Goal: Information Seeking & Learning: Learn about a topic

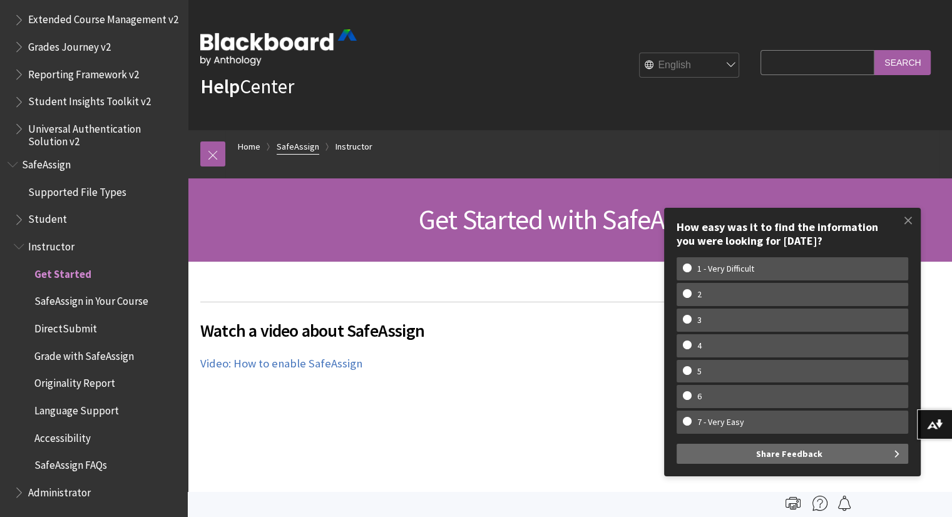
click at [308, 142] on link "SafeAssign" at bounding box center [298, 147] width 43 height 16
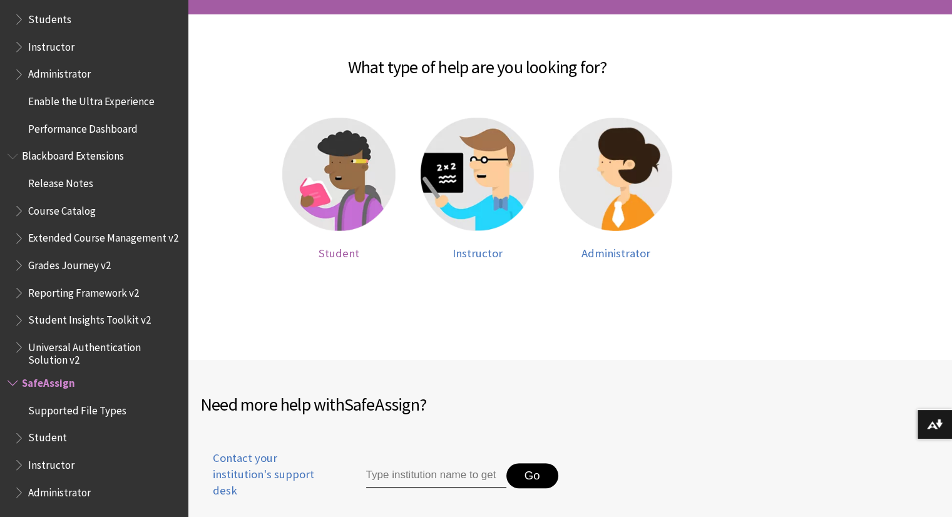
scroll to position [258, 0]
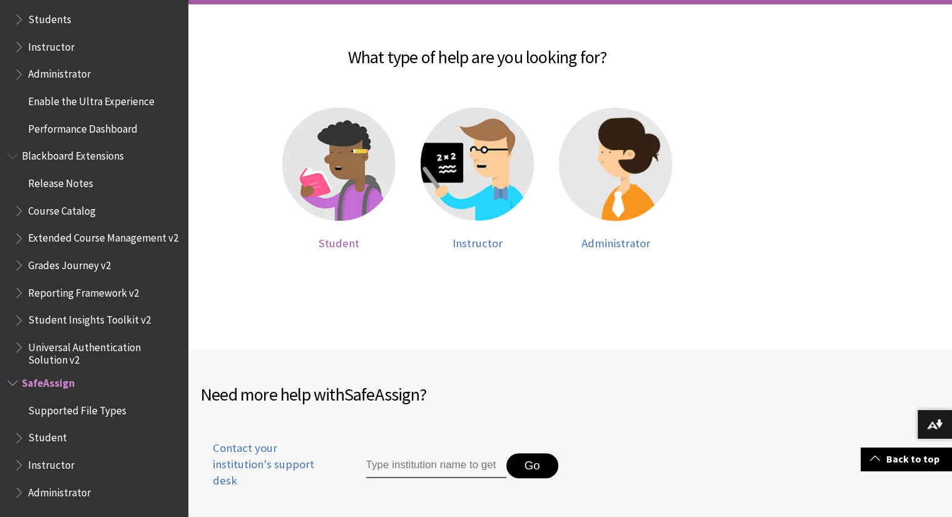
click at [339, 232] on div at bounding box center [338, 172] width 113 height 129
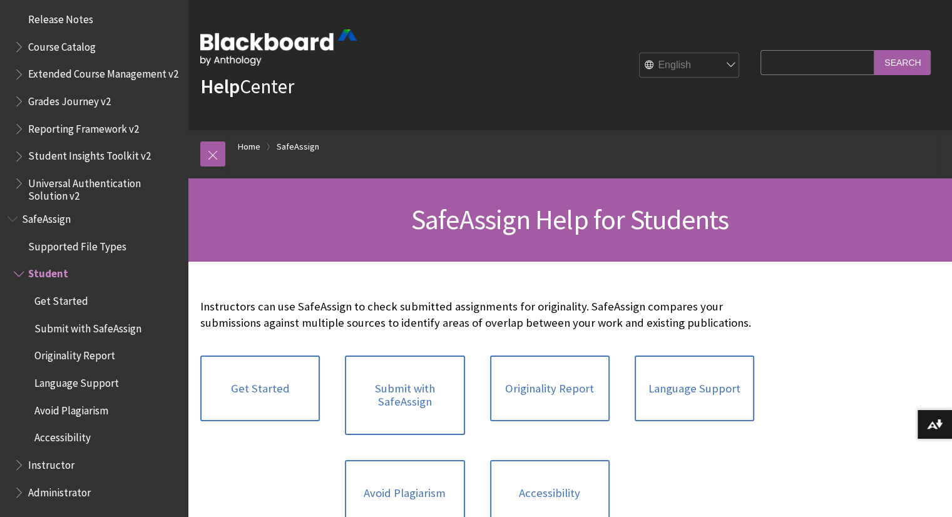
scroll to position [113, 0]
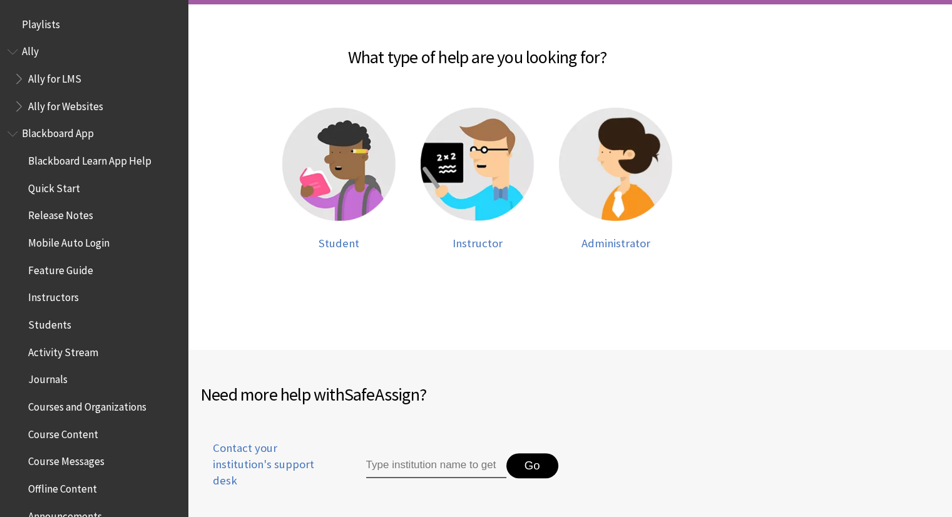
scroll to position [1225, 0]
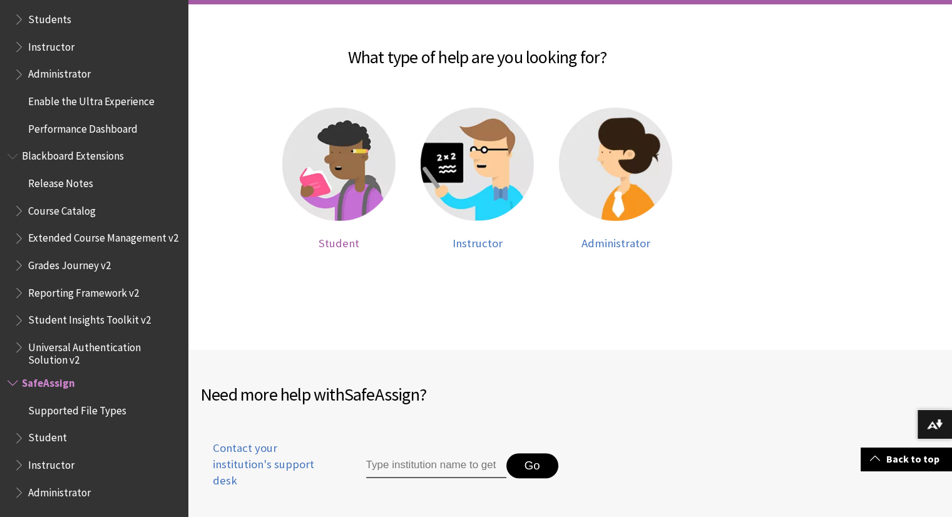
click at [329, 244] on span "Student" at bounding box center [339, 243] width 41 height 14
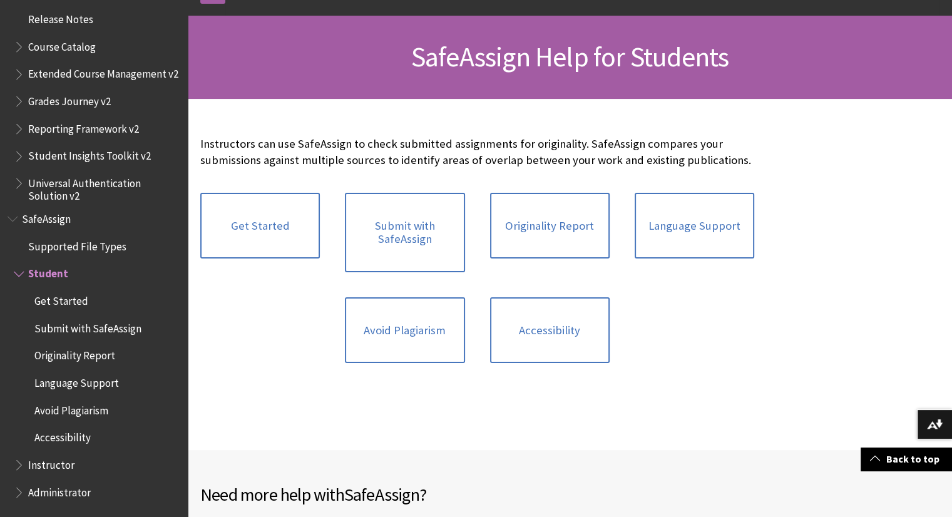
scroll to position [165, 0]
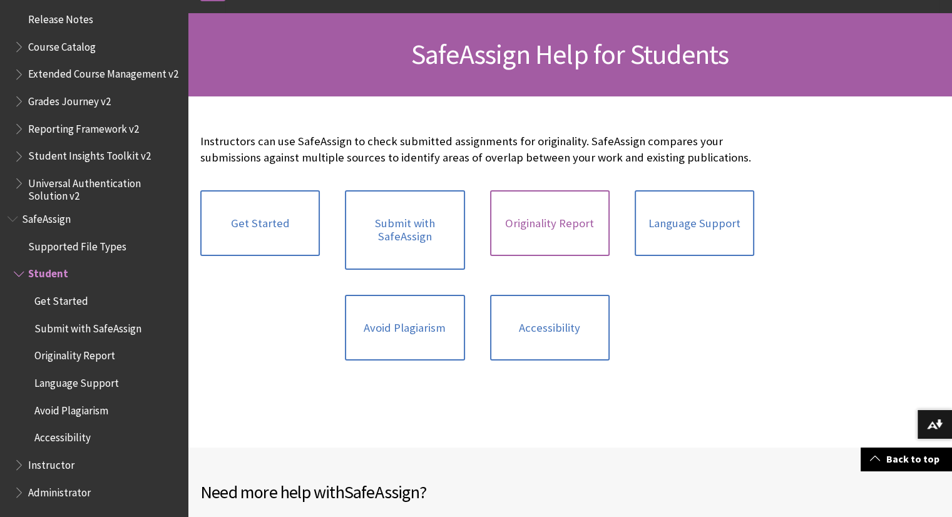
click at [511, 238] on link "Originality Report" at bounding box center [550, 223] width 120 height 66
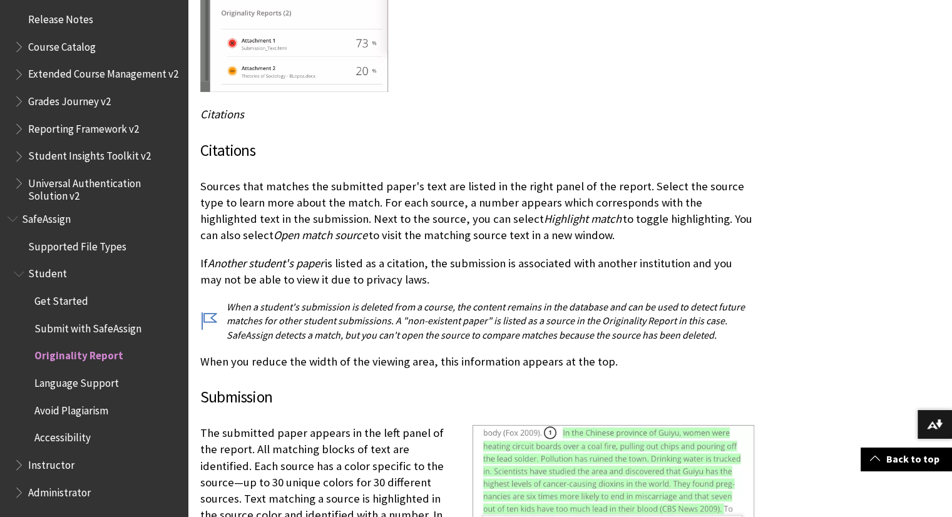
scroll to position [2606, 0]
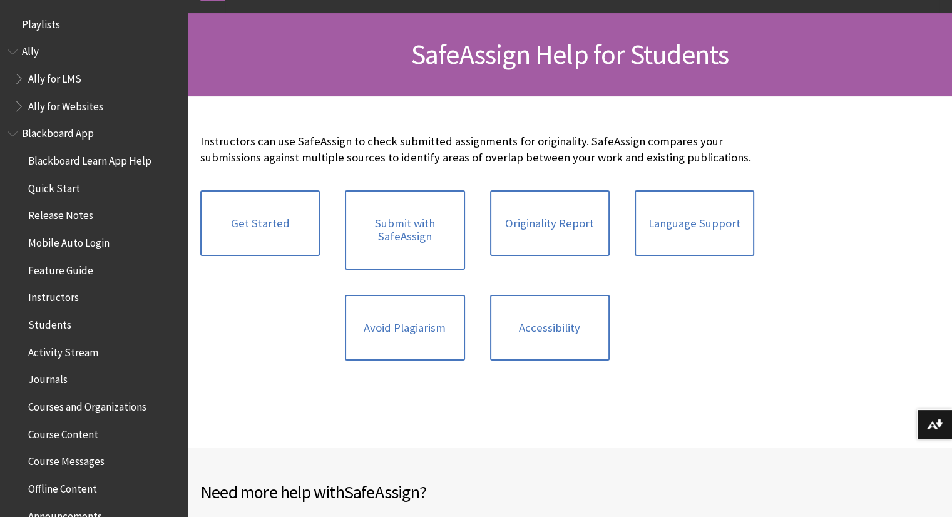
scroll to position [1388, 0]
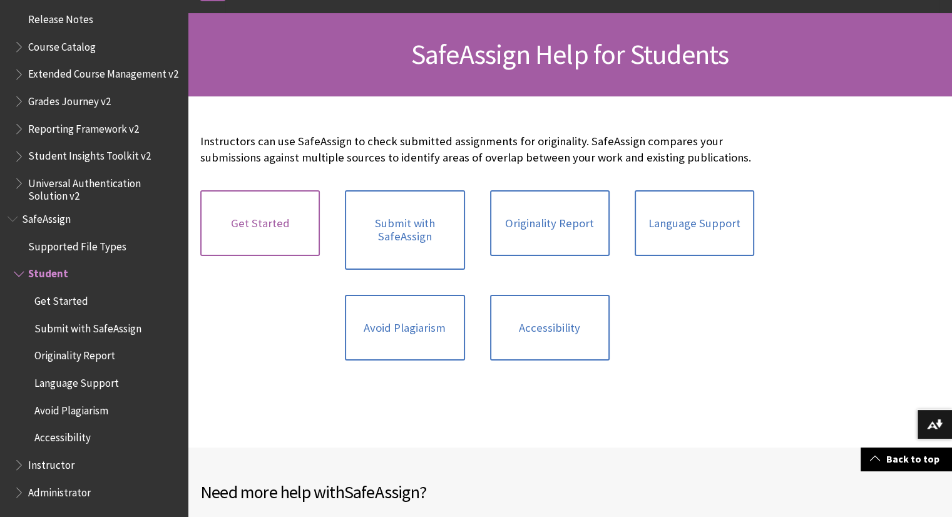
click at [290, 244] on link "Get Started" at bounding box center [260, 223] width 120 height 66
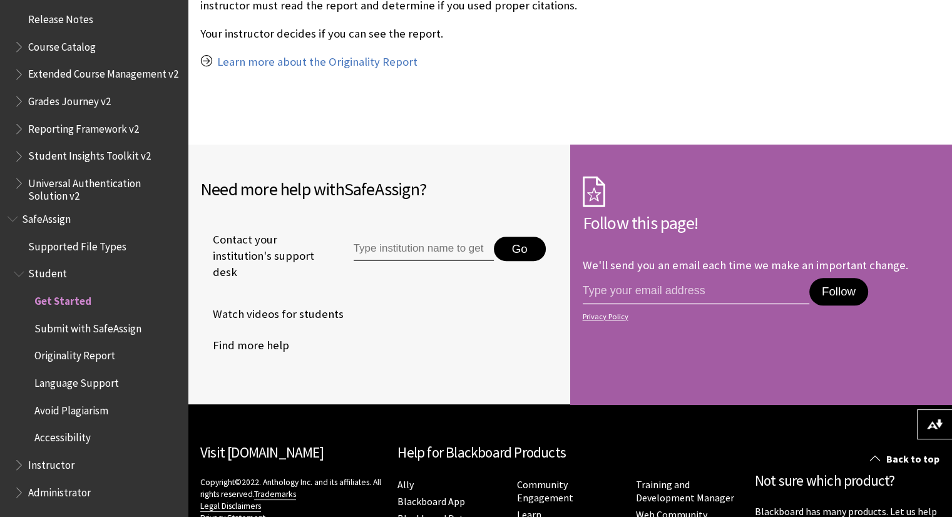
scroll to position [1126, 0]
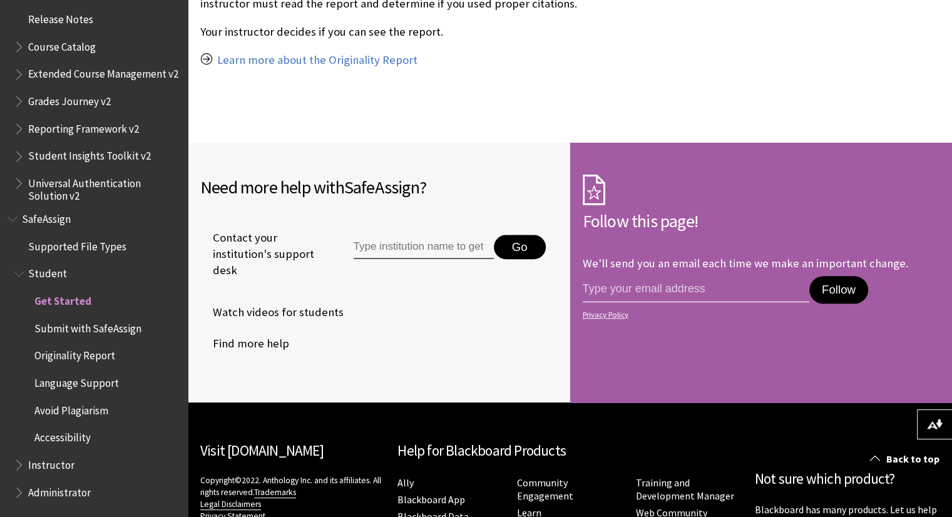
click at [262, 314] on span "Watch videos for students" at bounding box center [271, 312] width 143 height 19
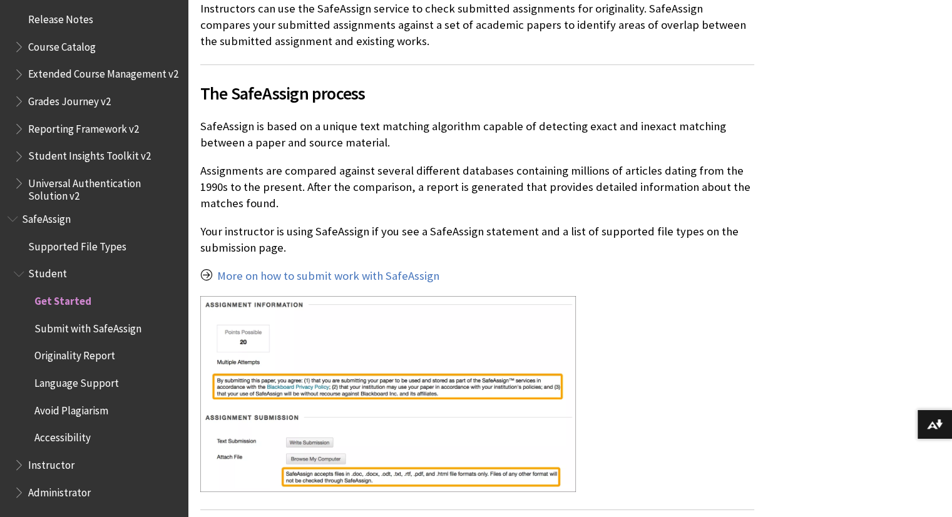
scroll to position [318, 0]
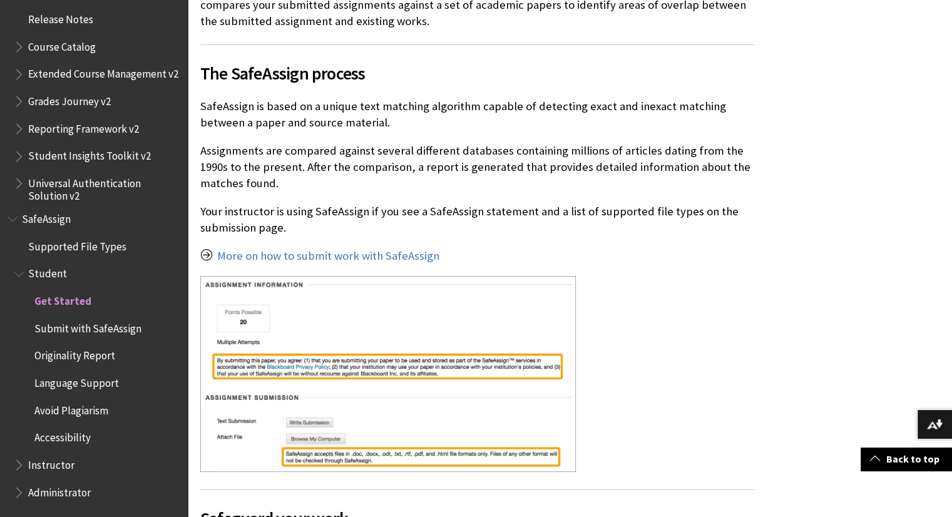
click at [282, 290] on img at bounding box center [388, 374] width 376 height 196
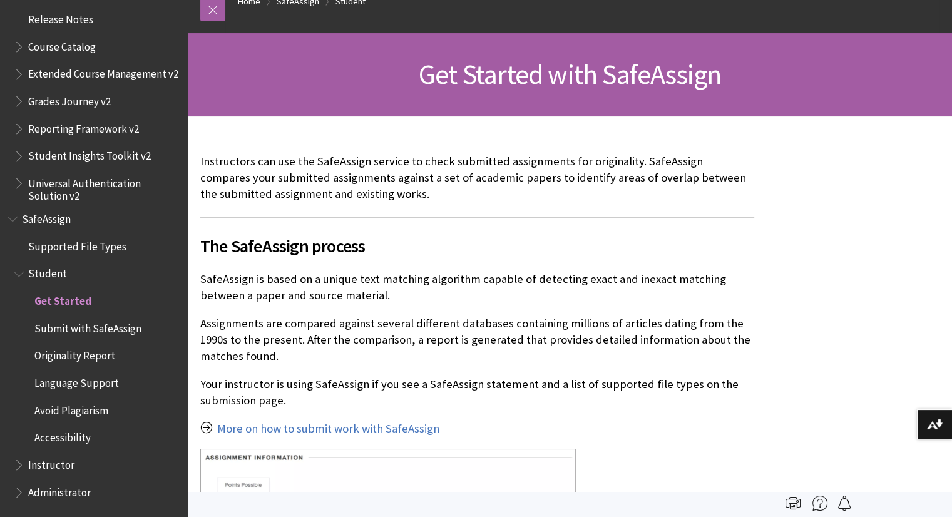
scroll to position [0, 0]
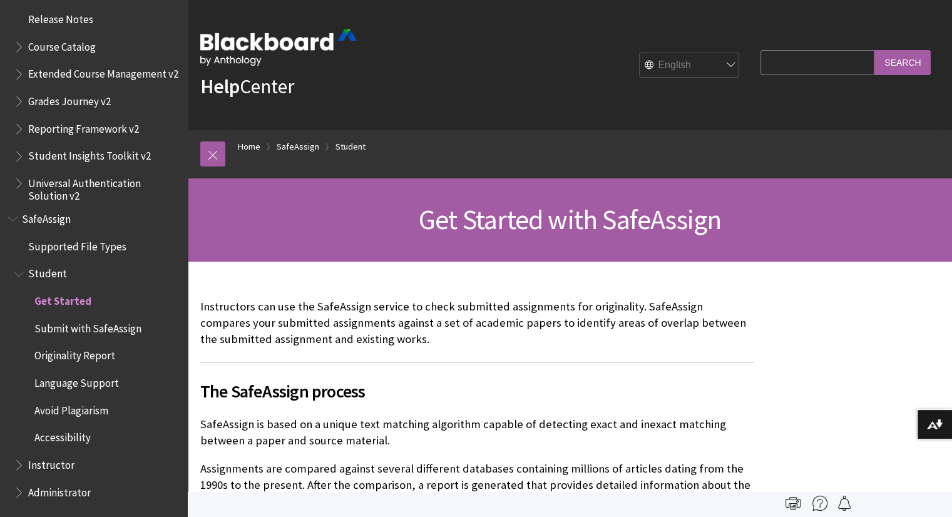
click at [60, 328] on span "Submit with SafeAssign" at bounding box center [87, 326] width 107 height 17
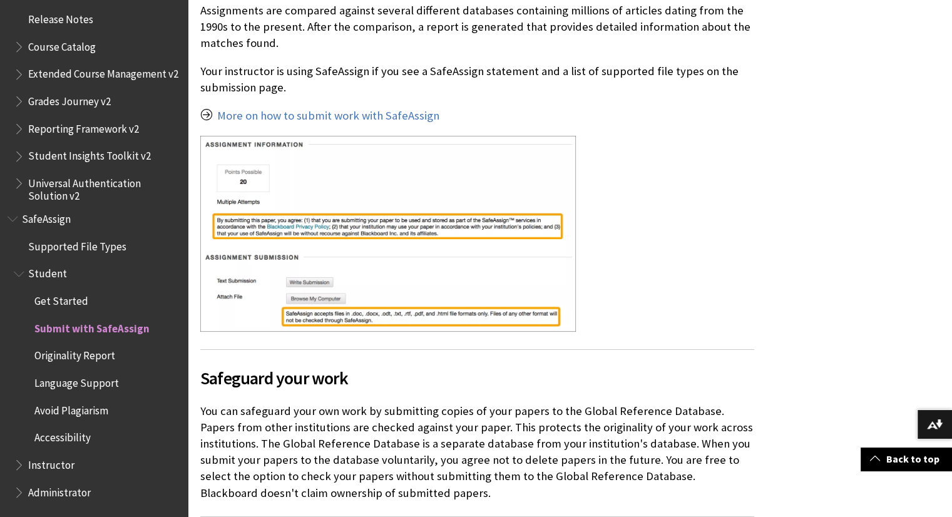
scroll to position [468, 0]
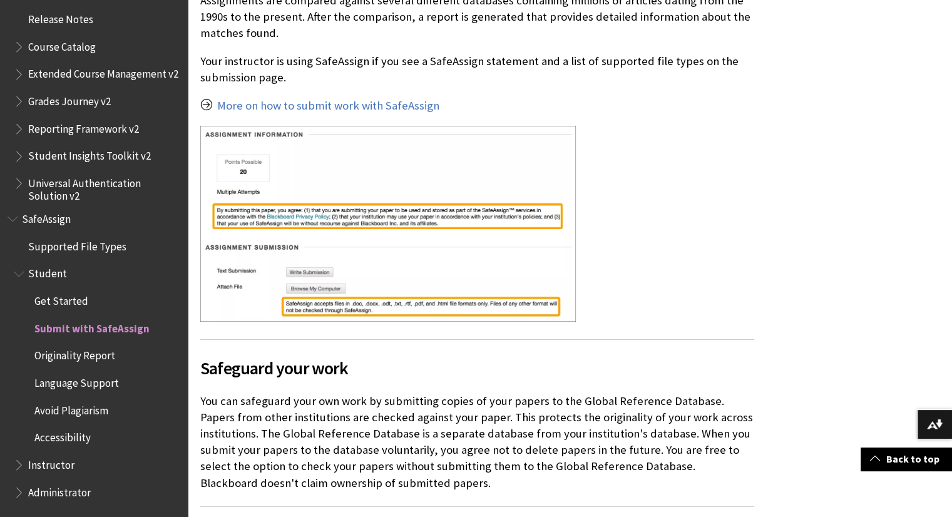
click at [98, 354] on span "Originality Report" at bounding box center [74, 354] width 81 height 17
click at [98, 354] on span "Originality Report" at bounding box center [78, 354] width 89 height 17
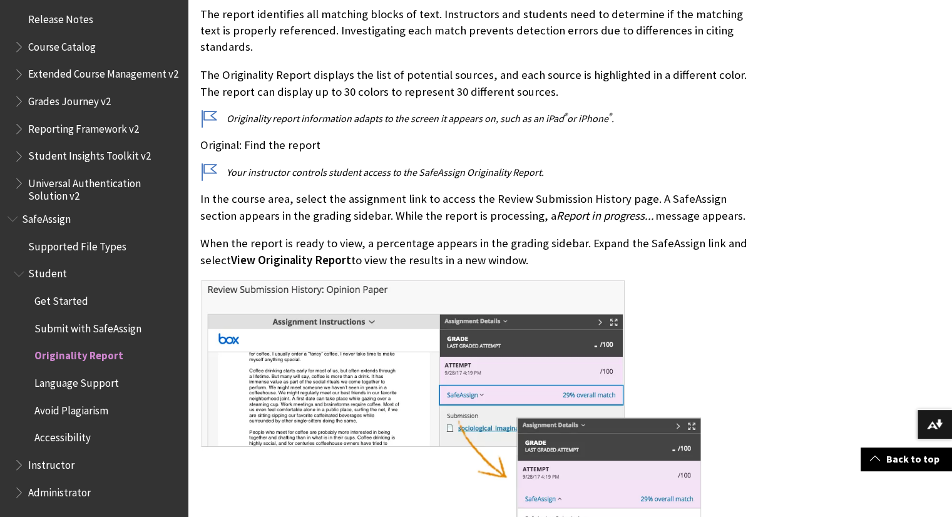
scroll to position [392, 0]
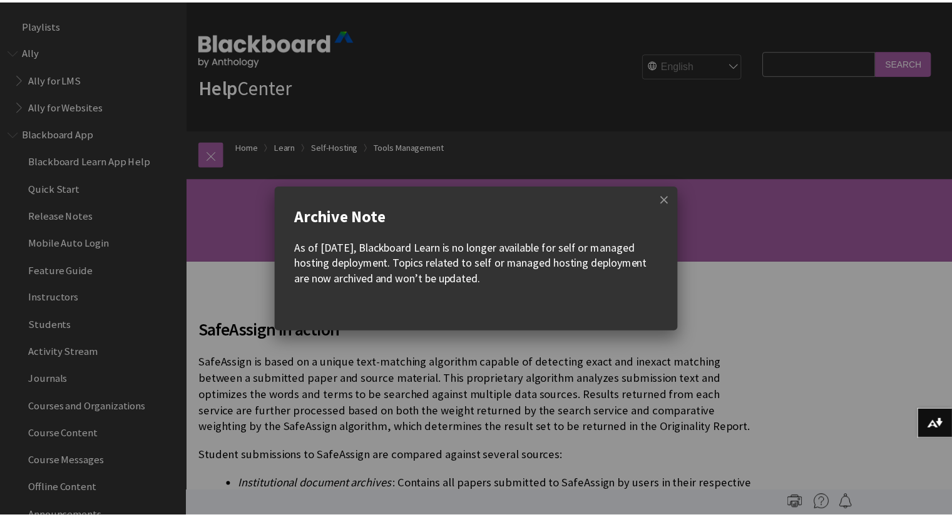
scroll to position [2852, 0]
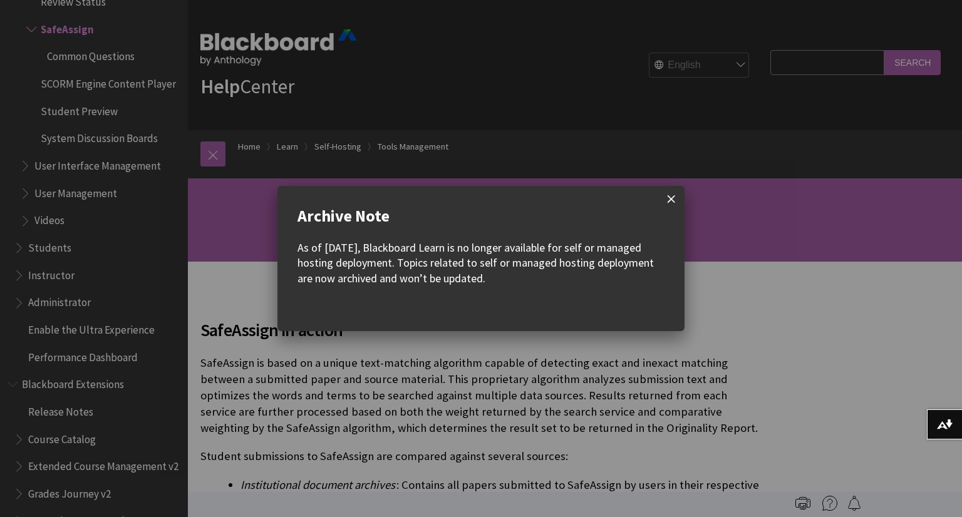
click at [664, 193] on span at bounding box center [671, 199] width 26 height 26
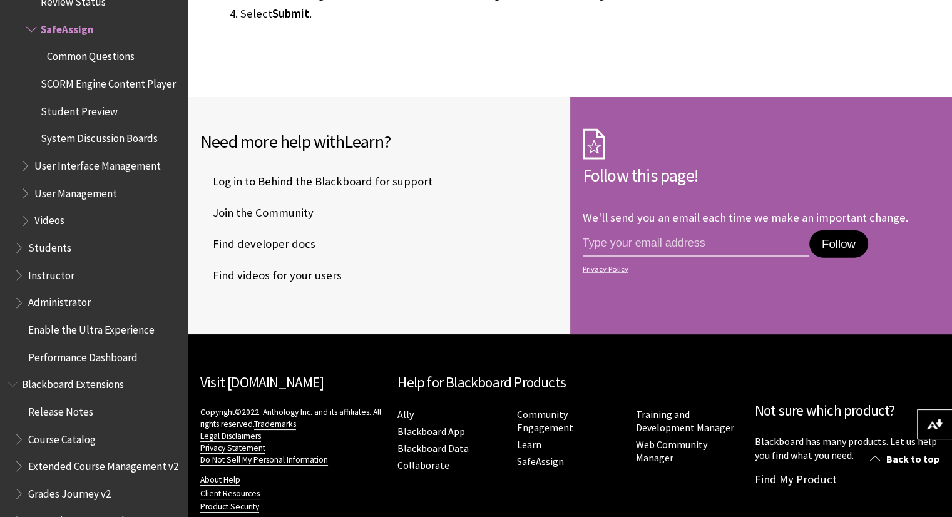
scroll to position [3001, 0]
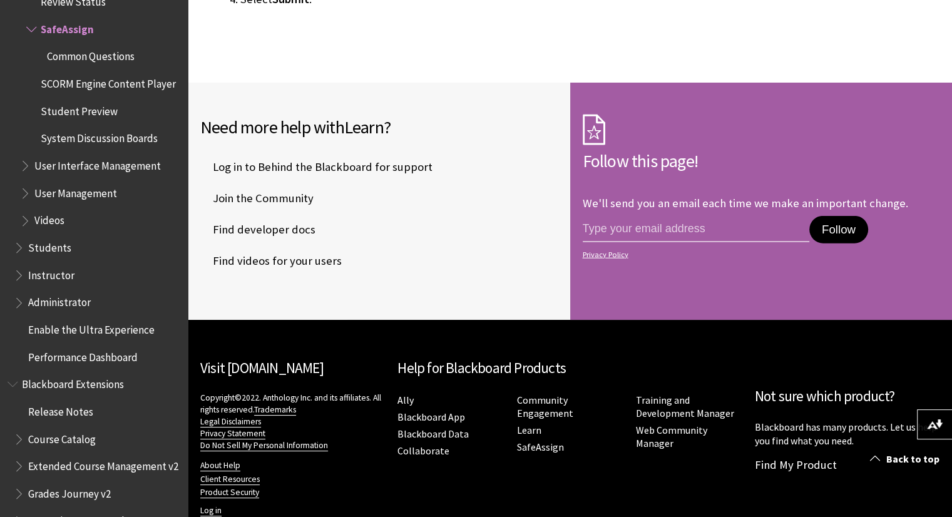
click at [64, 253] on span "Students" at bounding box center [49, 245] width 43 height 17
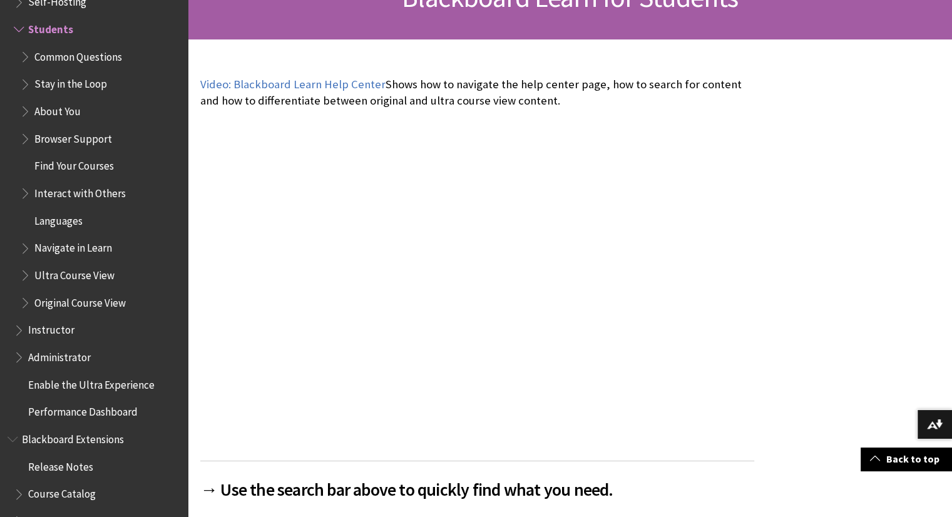
scroll to position [222, 0]
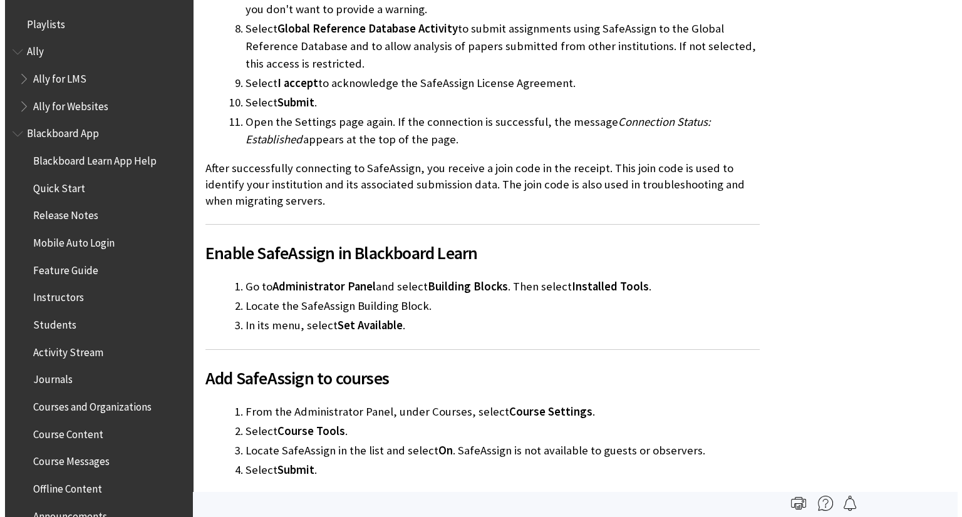
scroll to position [2852, 0]
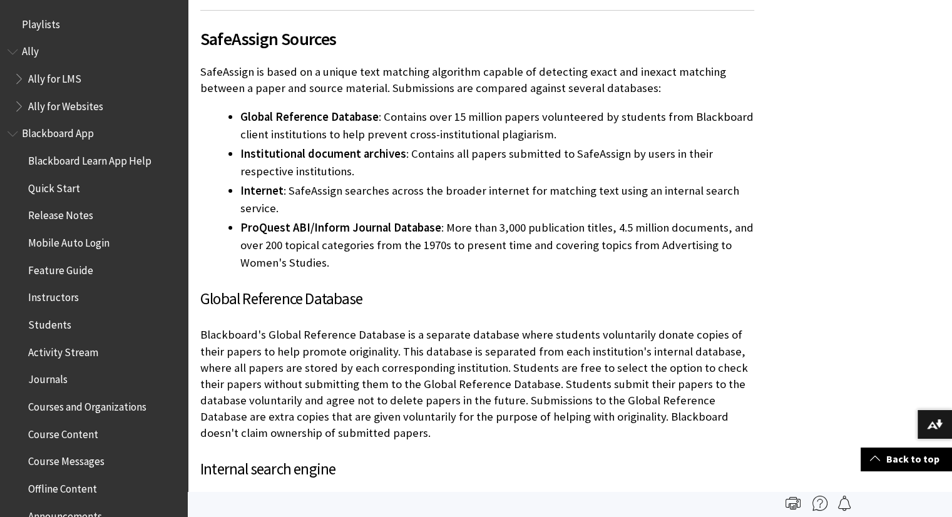
scroll to position [1416, 0]
